Goal: Transaction & Acquisition: Purchase product/service

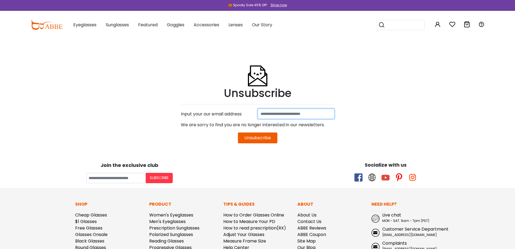
click at [272, 116] on input at bounding box center [296, 113] width 77 height 10
type input "**********"
click at [256, 140] on button "Unsubscribe" at bounding box center [257, 137] width 39 height 11
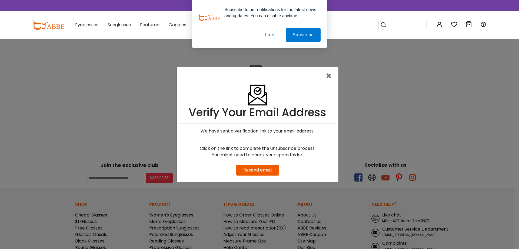
click at [112, 108] on div "× Verify Your Email Address We have sent a verification link to your email addr…" at bounding box center [259, 124] width 519 height 249
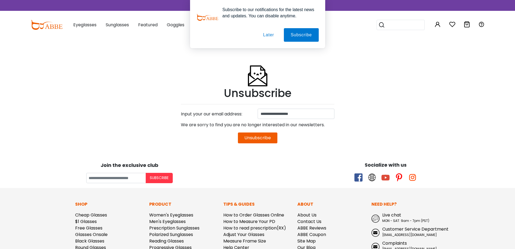
click at [91, 26] on div "Subscribe to our notifications for the latest news and updates. You can disable…" at bounding box center [257, 24] width 515 height 48
click at [268, 35] on button "Later" at bounding box center [268, 35] width 24 height 14
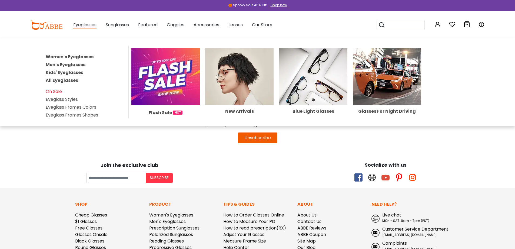
click at [81, 25] on span "Eyeglasses" at bounding box center [84, 25] width 23 height 7
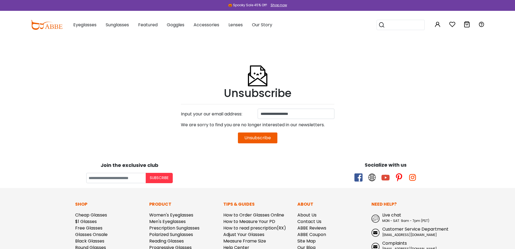
click at [85, 25] on span "Eyeglasses" at bounding box center [84, 25] width 23 height 6
click at [43, 30] on div at bounding box center [47, 25] width 32 height 14
click at [44, 27] on img at bounding box center [47, 25] width 32 height 10
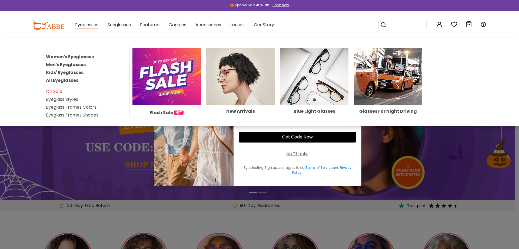
click at [76, 56] on link "Women's Eyeglasses" at bounding box center [70, 57] width 48 height 6
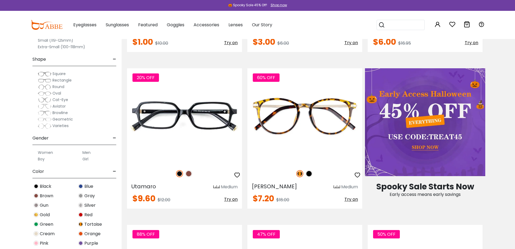
scroll to position [243, 0]
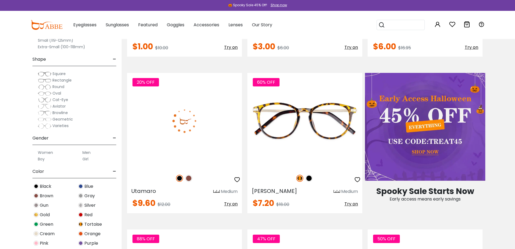
click at [186, 126] on img at bounding box center [184, 121] width 115 height 96
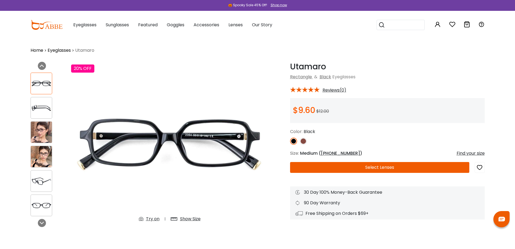
click at [38, 130] on img at bounding box center [41, 131] width 21 height 21
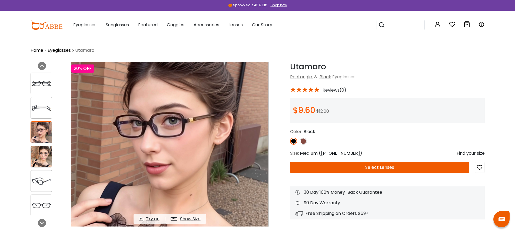
click at [39, 151] on img at bounding box center [41, 156] width 21 height 21
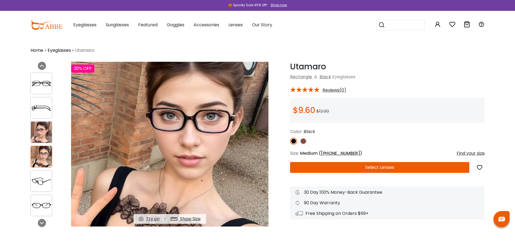
click at [305, 141] on img at bounding box center [303, 140] width 7 height 7
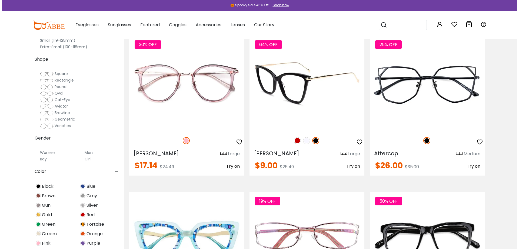
scroll to position [756, 0]
